Goal: Share content: Share content

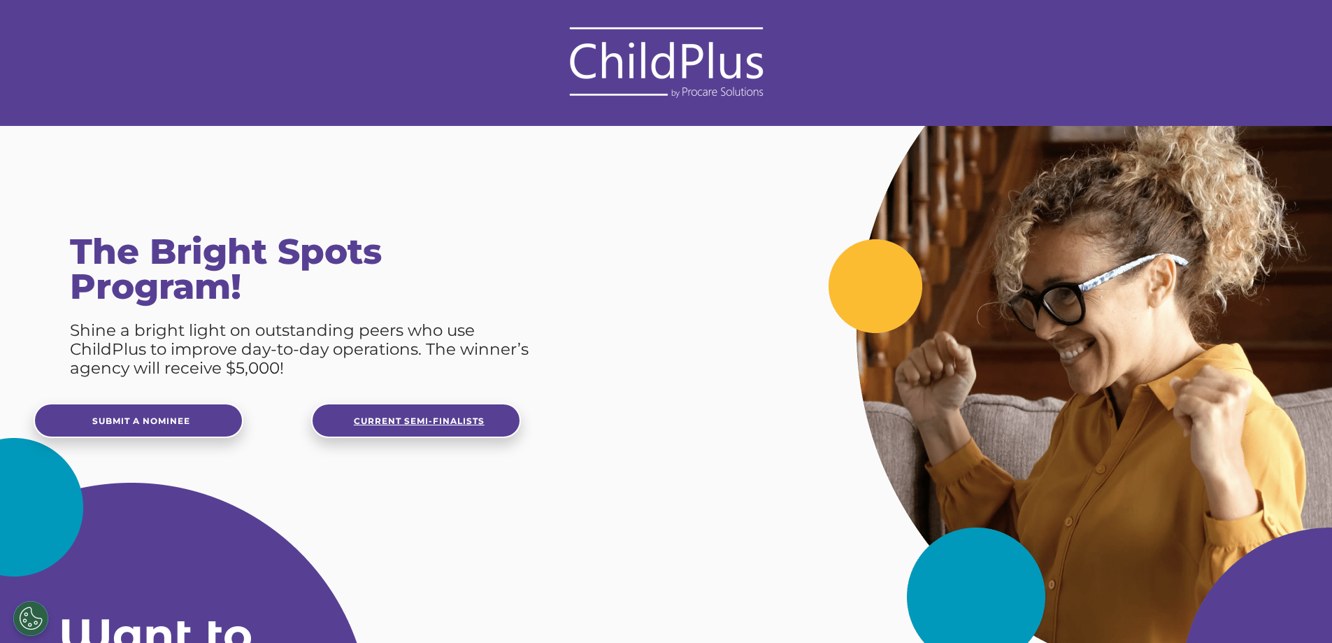
click at [420, 420] on span "Current Semi-Finalists" at bounding box center [419, 420] width 131 height 10
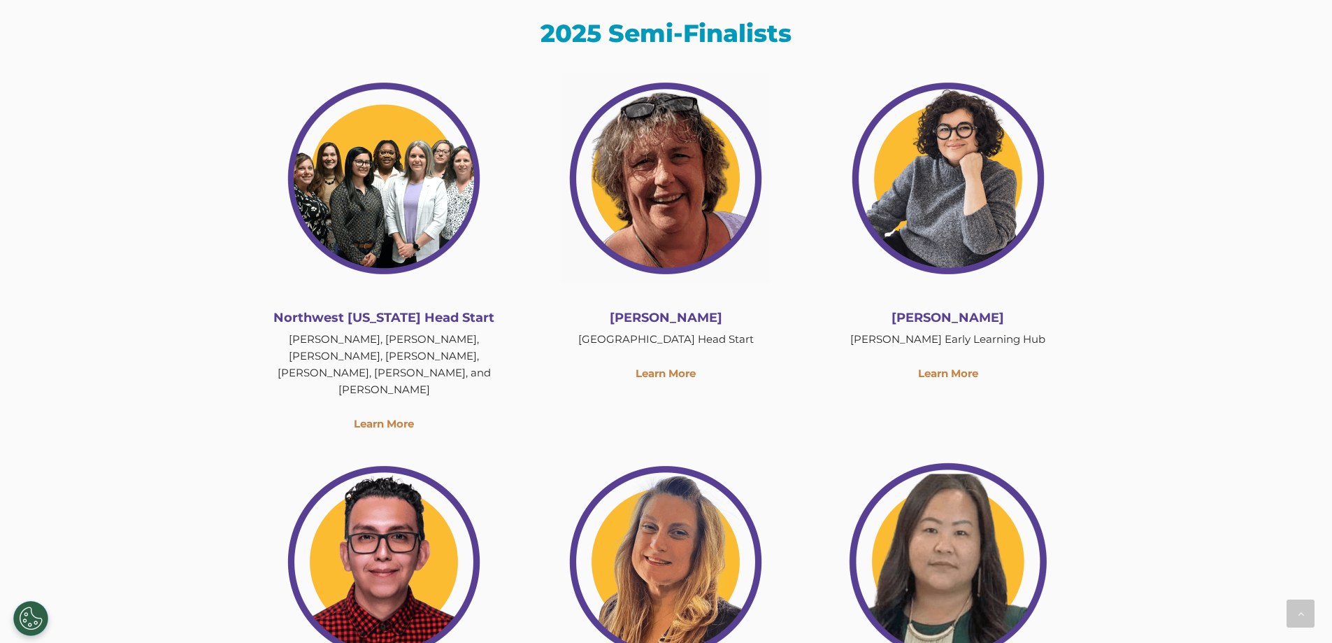
click at [401, 220] on img at bounding box center [384, 178] width 210 height 210
click at [392, 417] on link "Learn More" at bounding box center [384, 423] width 60 height 13
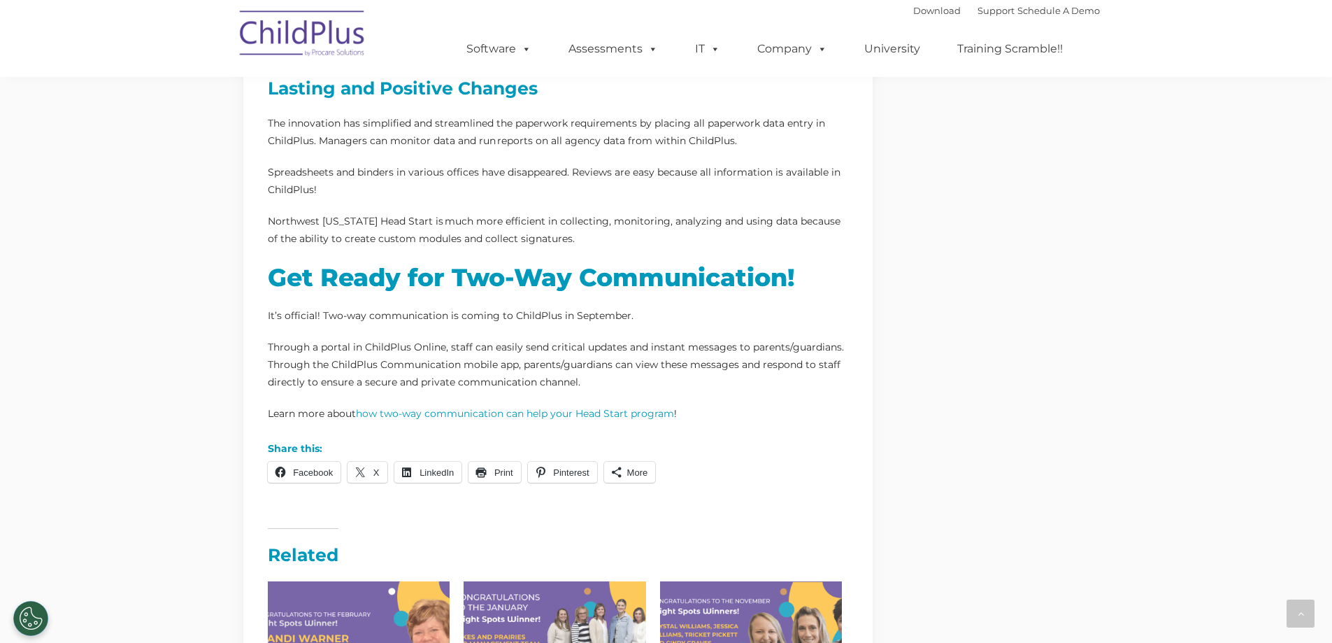
scroll to position [839, 0]
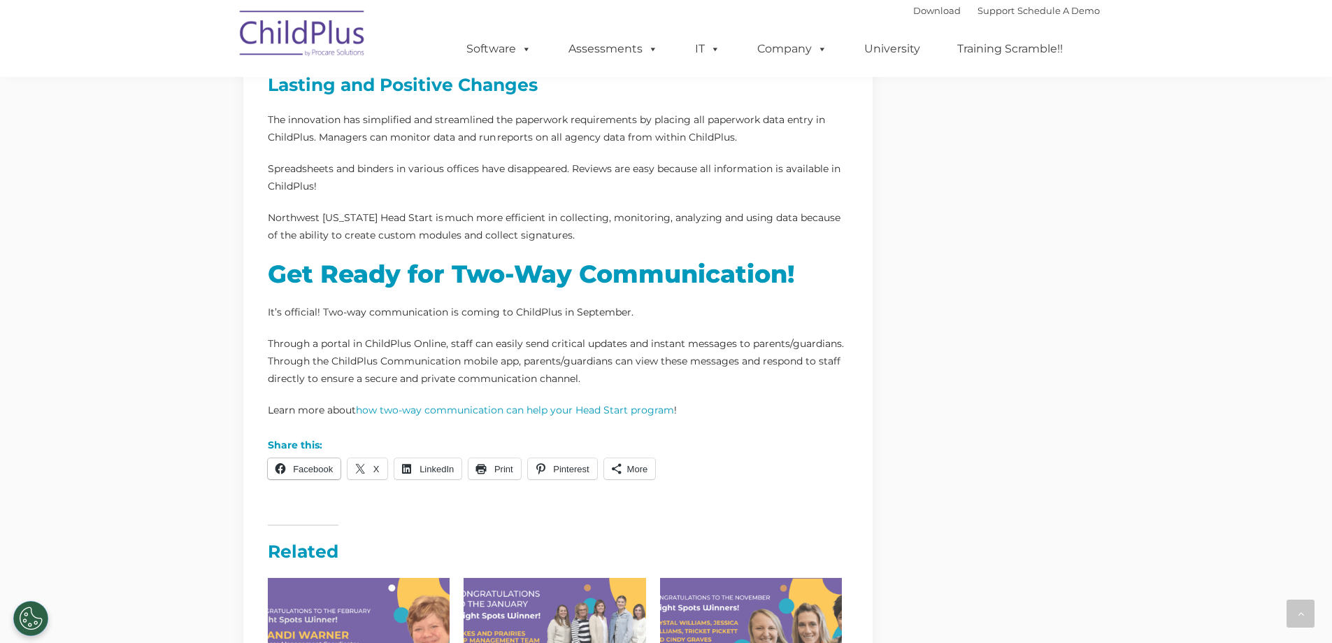
click at [296, 464] on span "Facebook" at bounding box center [313, 469] width 40 height 10
drag, startPoint x: 1074, startPoint y: 476, endPoint x: 1074, endPoint y: 469, distance: 7.7
click at [1074, 471] on div "Going Paperless Simplifies Monitoring Data and Running Reports [DATE] Head Star…" at bounding box center [666, 91] width 867 height 1860
click at [322, 464] on span "Facebook" at bounding box center [313, 469] width 40 height 10
click at [640, 464] on span "More" at bounding box center [637, 469] width 21 height 10
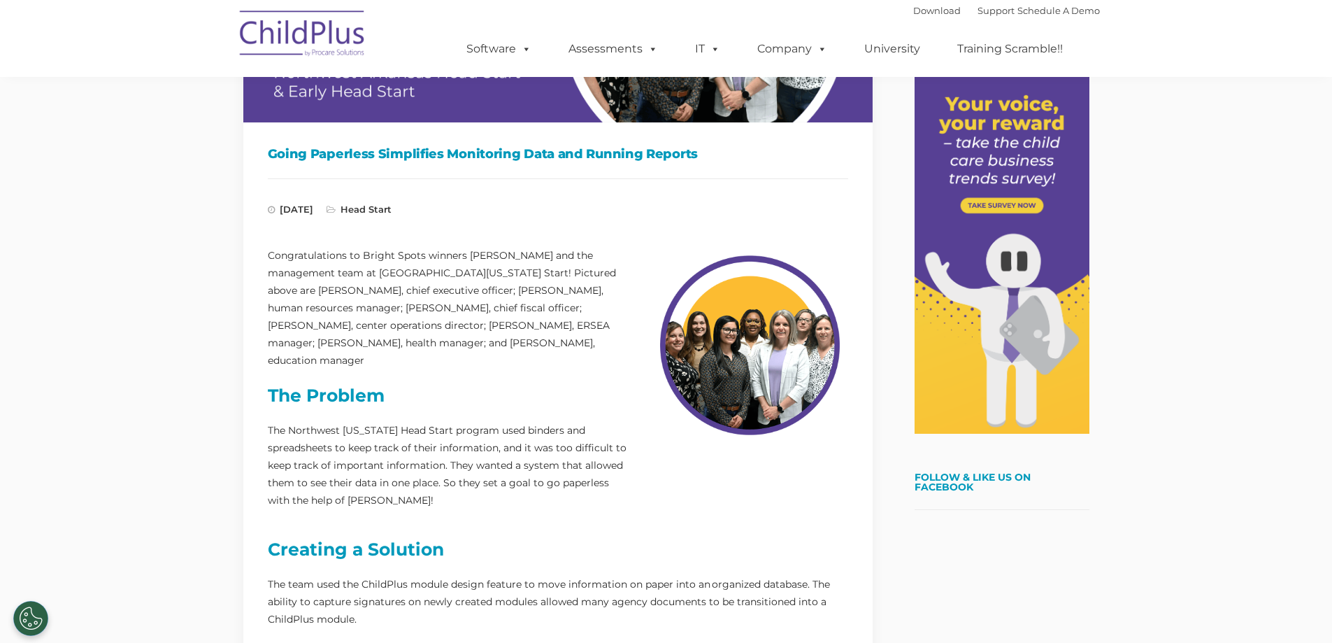
scroll to position [0, 0]
